Goal: Task Accomplishment & Management: Manage account settings

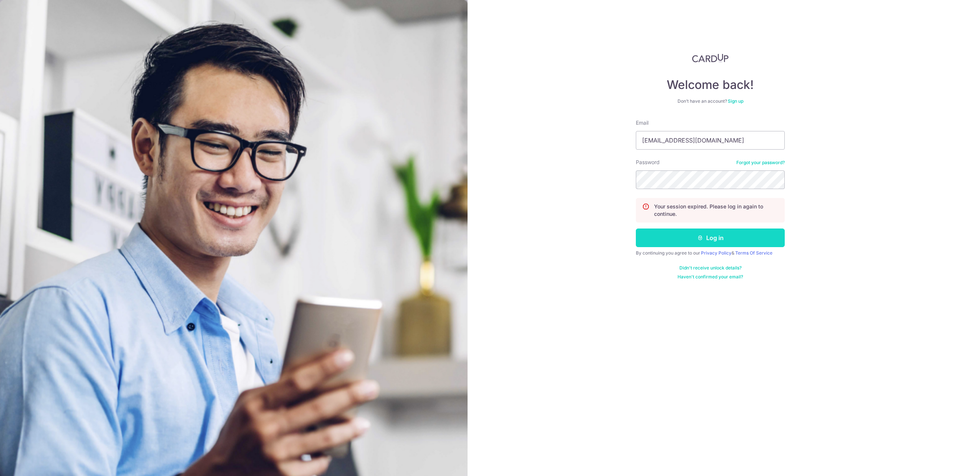
click at [695, 246] on button "Log in" at bounding box center [710, 237] width 149 height 19
click at [700, 237] on icon "submit" at bounding box center [700, 238] width 6 height 6
